Goal: Information Seeking & Learning: Learn about a topic

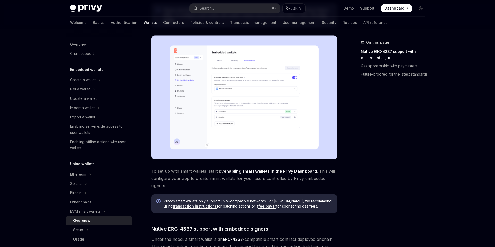
scroll to position [94, 0]
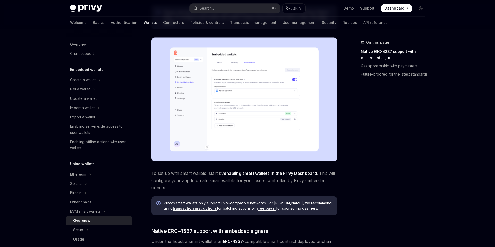
click at [251, 85] on img at bounding box center [244, 99] width 186 height 124
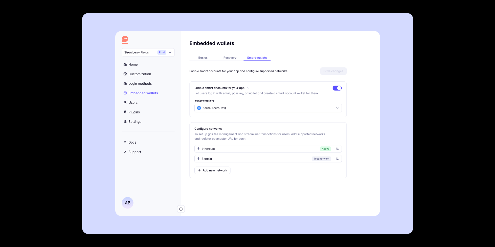
click at [66, 26] on div at bounding box center [247, 123] width 495 height 247
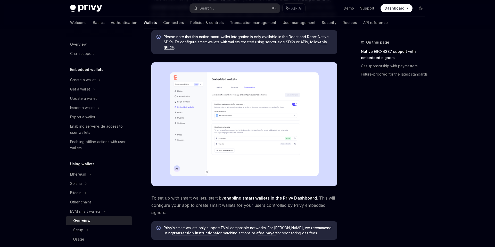
scroll to position [68, 0]
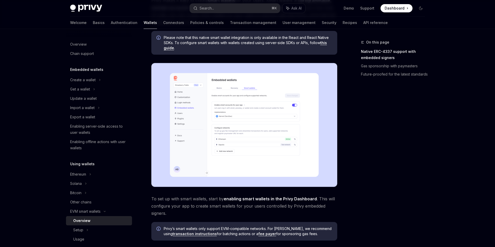
click at [237, 142] on img at bounding box center [244, 125] width 186 height 124
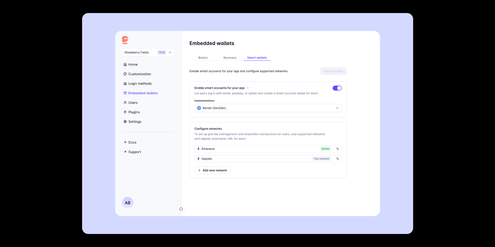
click at [412, 96] on img at bounding box center [247, 123] width 331 height 221
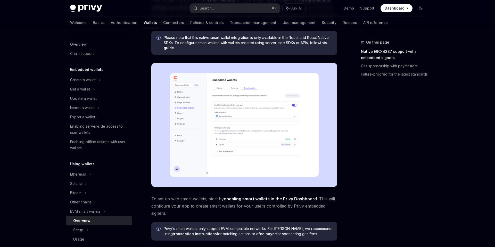
type textarea "*"
